Goal: Task Accomplishment & Management: Manage account settings

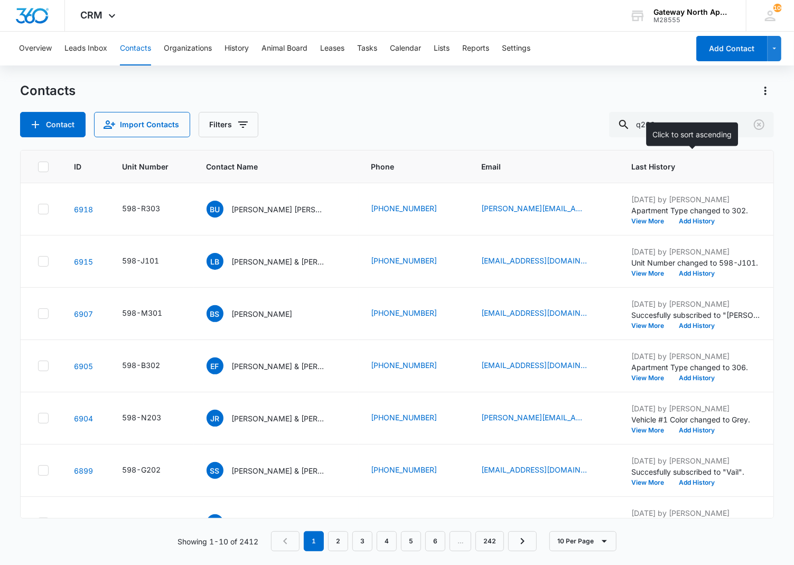
type input "q200"
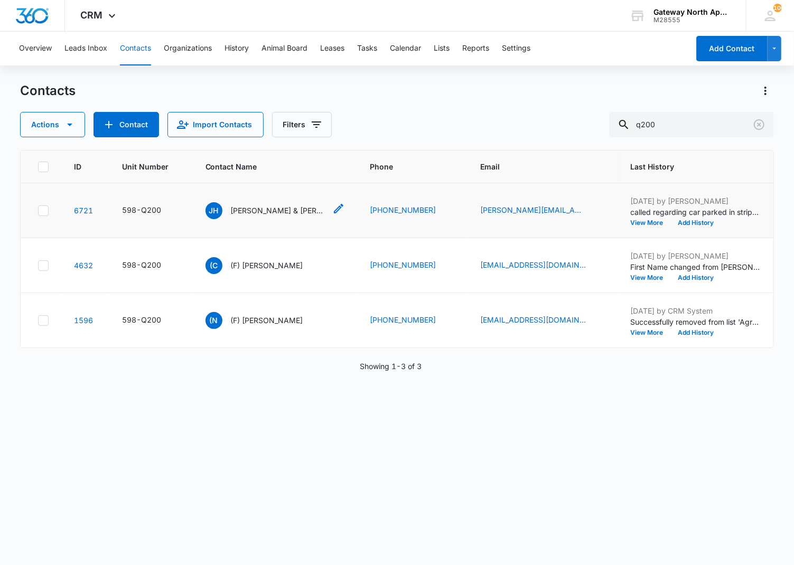
click at [289, 209] on p "[PERSON_NAME] & [PERSON_NAME]" at bounding box center [278, 210] width 95 height 11
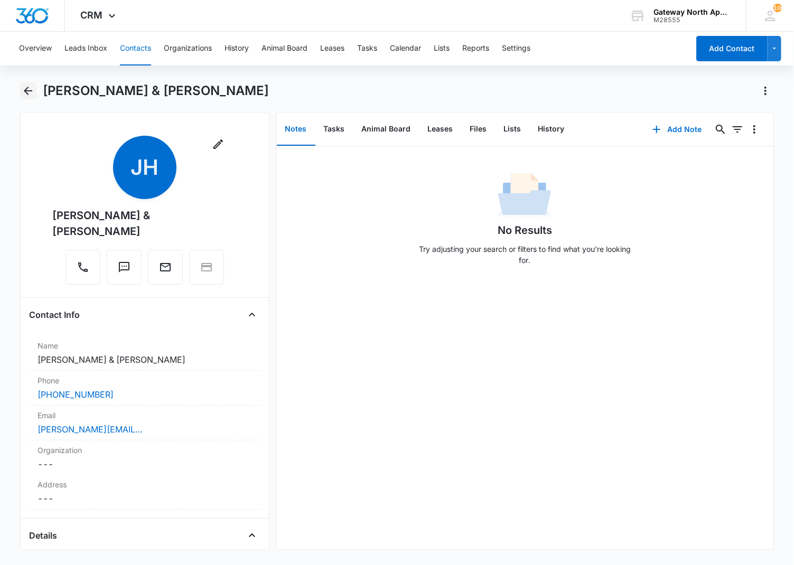
click at [22, 88] on icon "Back" at bounding box center [28, 90] width 13 height 13
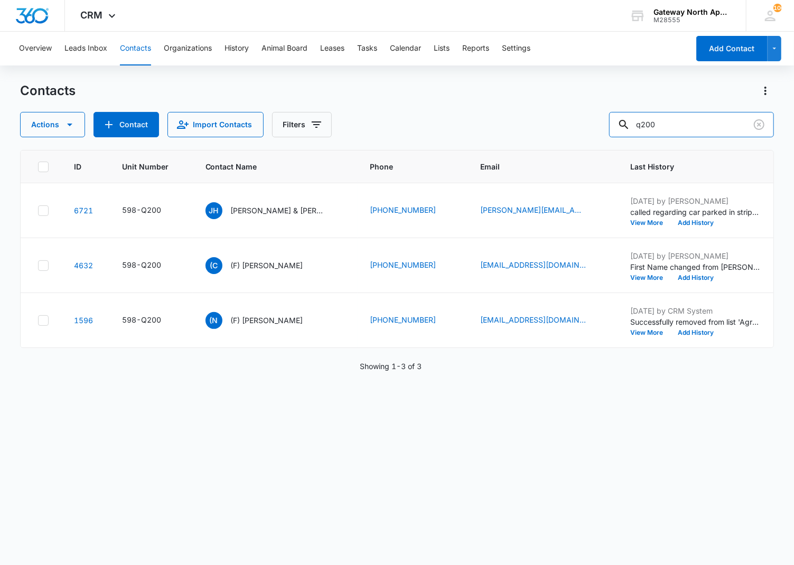
drag, startPoint x: 682, startPoint y: 134, endPoint x: 589, endPoint y: 135, distance: 92.9
click at [589, 135] on div "Actions Contact Import Contacts Filters q200" at bounding box center [397, 124] width 754 height 25
type input "d302"
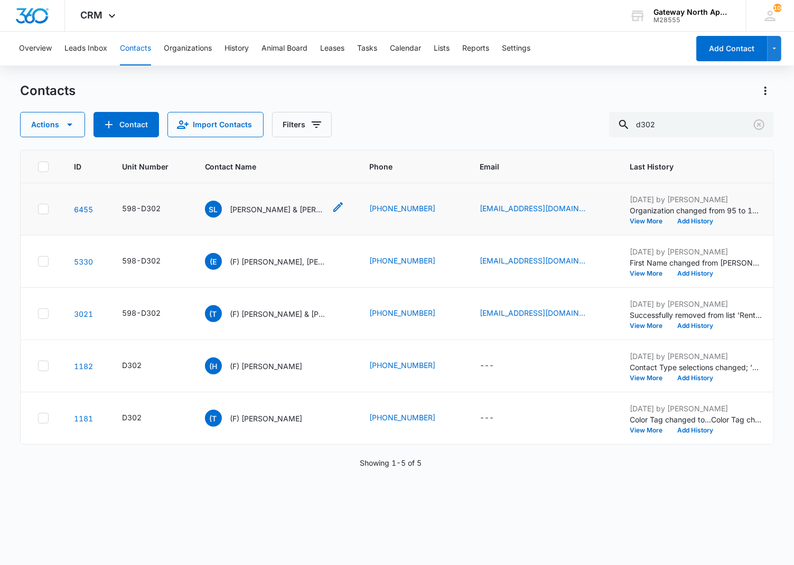
click at [238, 212] on p "[PERSON_NAME] & [PERSON_NAME]" at bounding box center [277, 209] width 95 height 11
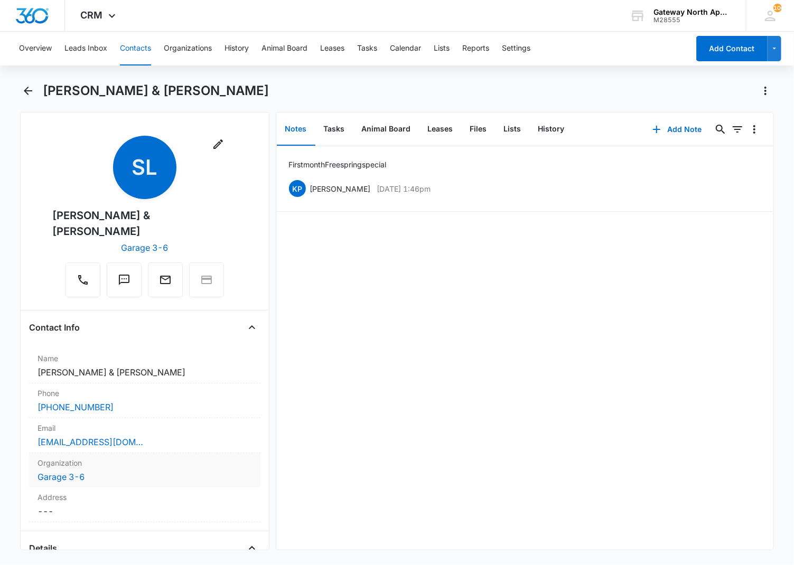
click at [105, 471] on dd "Cancel Save Changes Garage 3-6" at bounding box center [144, 477] width 214 height 13
drag, startPoint x: 107, startPoint y: 471, endPoint x: 143, endPoint y: 449, distance: 41.9
click at [107, 478] on div at bounding box center [129, 485] width 169 height 15
click at [108, 478] on div at bounding box center [131, 485] width 173 height 15
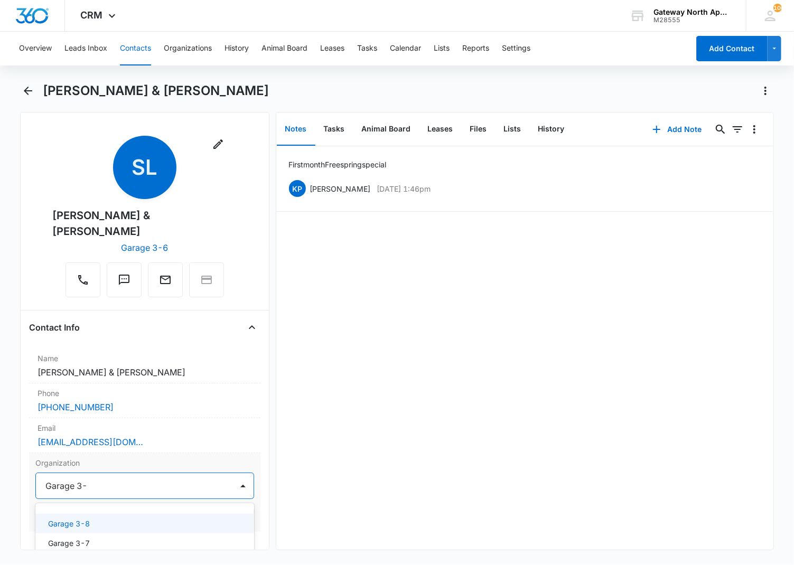
type input "Garage 3-6"
click at [132, 514] on div "Garage 3-6" at bounding box center [144, 524] width 219 height 20
click at [223, 507] on button "Save Changes" at bounding box center [224, 517] width 60 height 20
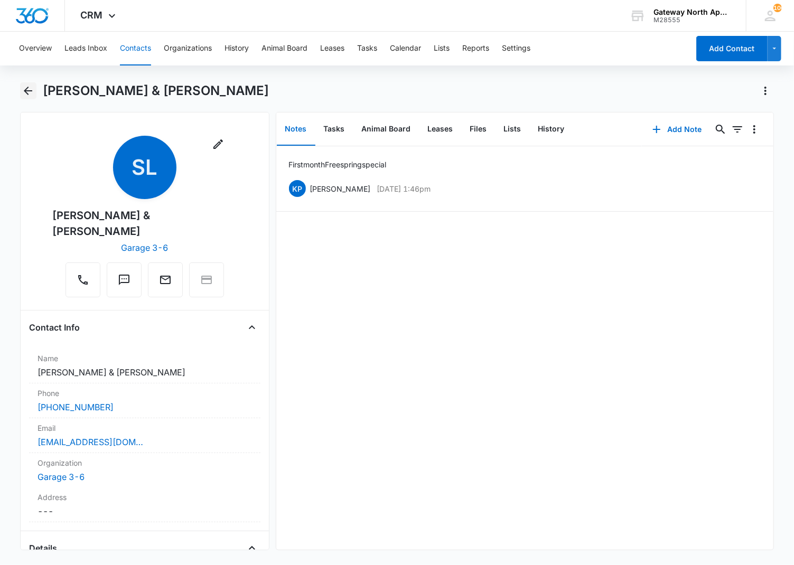
click at [33, 92] on icon "Back" at bounding box center [28, 90] width 13 height 13
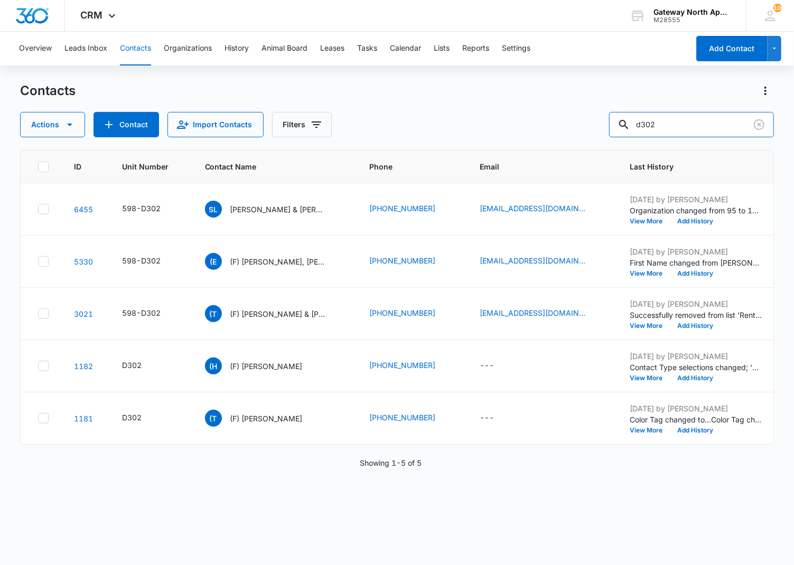
drag, startPoint x: 703, startPoint y: 123, endPoint x: 591, endPoint y: 122, distance: 111.4
click at [592, 122] on div "Actions Contact Import Contacts Filters d302" at bounding box center [397, 124] width 754 height 25
type input "f200"
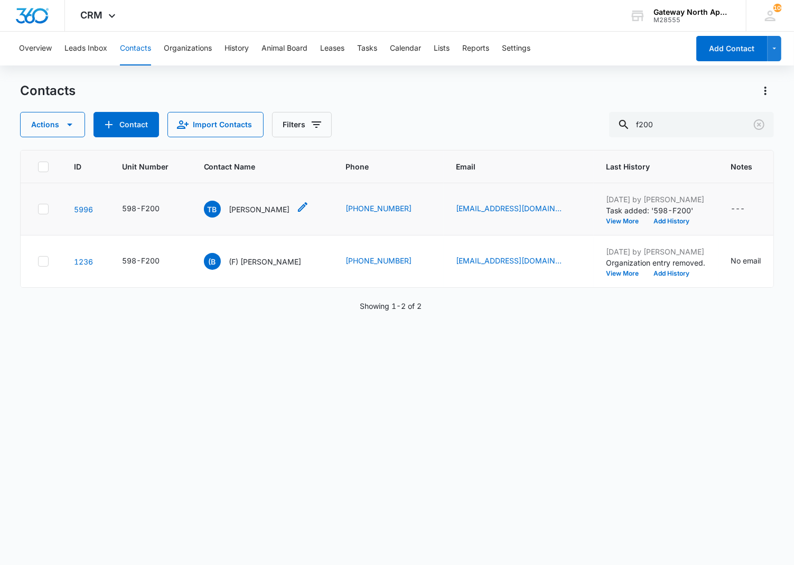
click at [253, 213] on p "[PERSON_NAME]" at bounding box center [259, 209] width 61 height 11
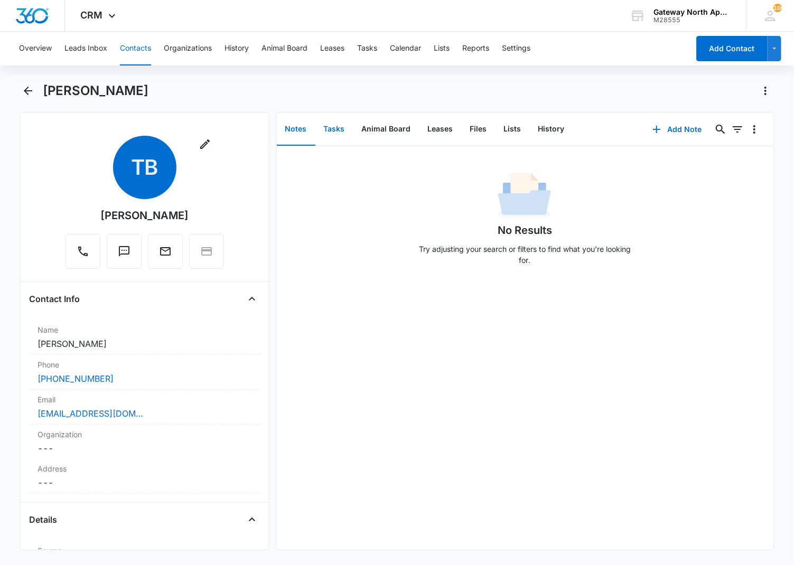
click at [323, 128] on button "Tasks" at bounding box center [334, 129] width 38 height 33
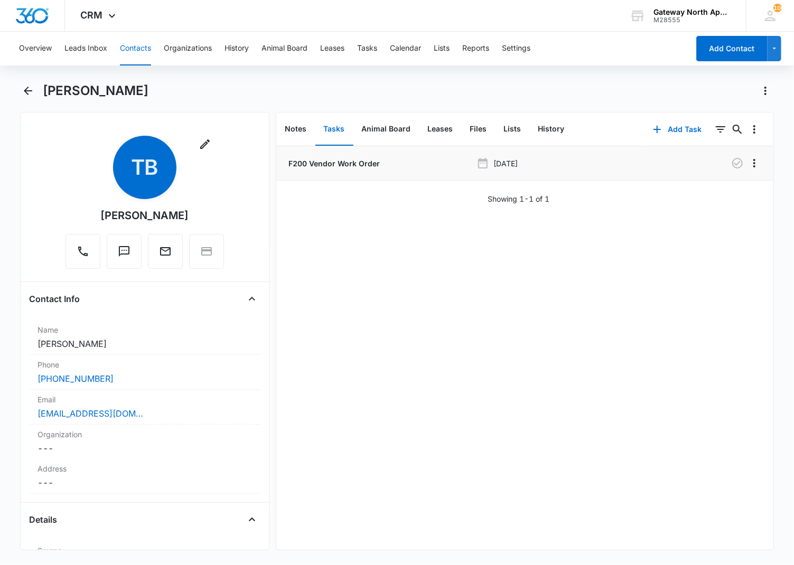
click at [319, 159] on p "F200 Vendor Work Order" at bounding box center [333, 163] width 93 height 11
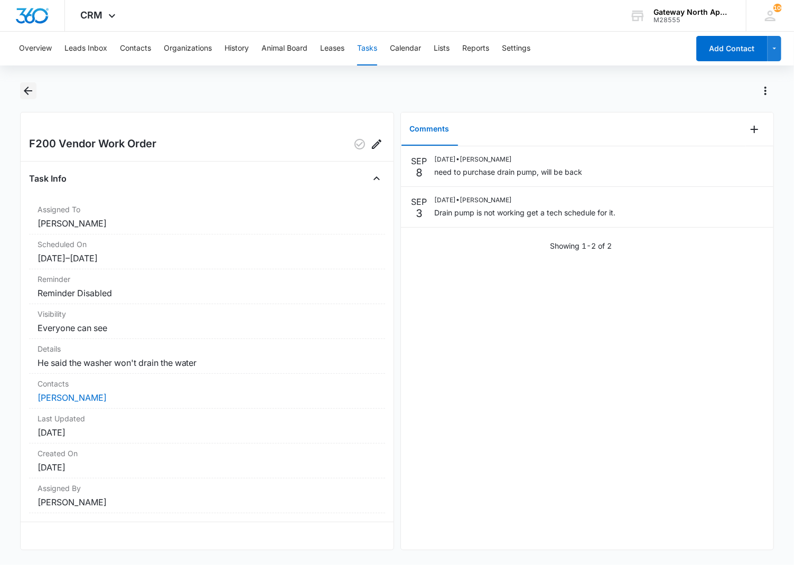
click at [26, 98] on button "Back" at bounding box center [28, 90] width 16 height 17
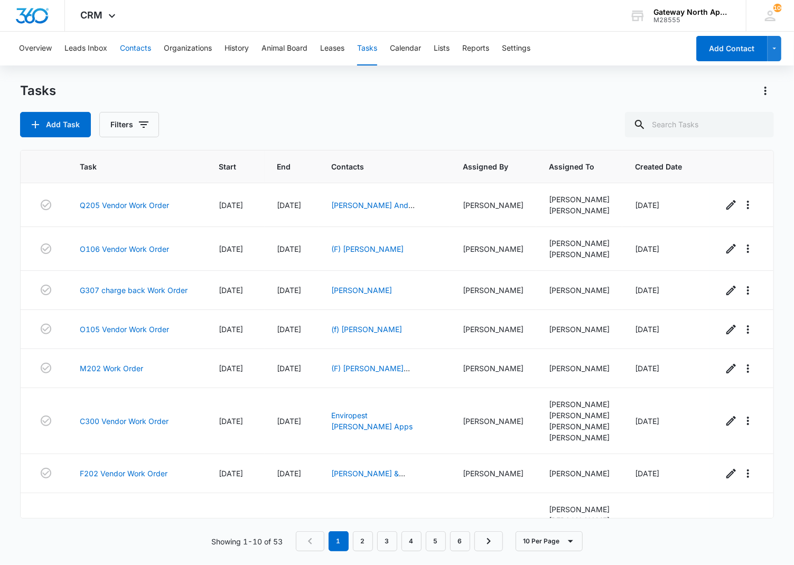
click at [137, 48] on button "Contacts" at bounding box center [135, 49] width 31 height 34
